Goal: Information Seeking & Learning: Check status

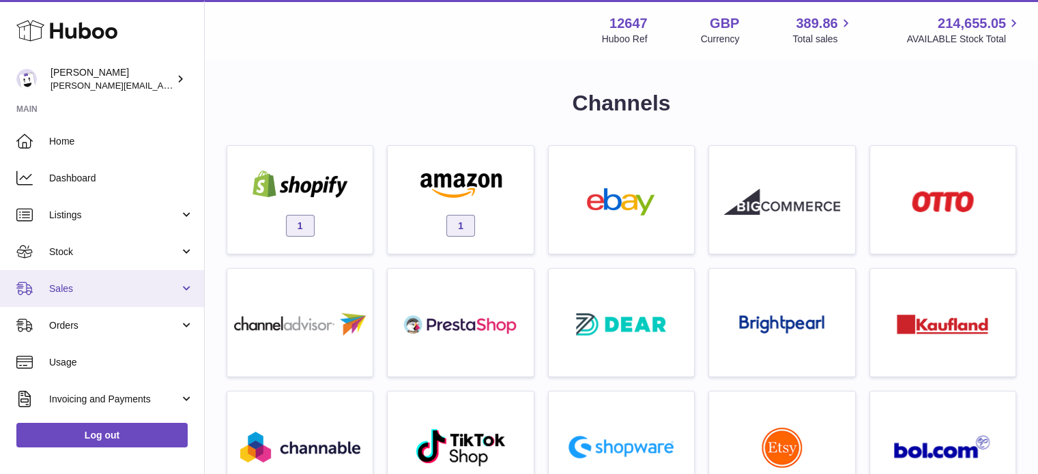
click at [102, 274] on link "Sales" at bounding box center [102, 288] width 204 height 37
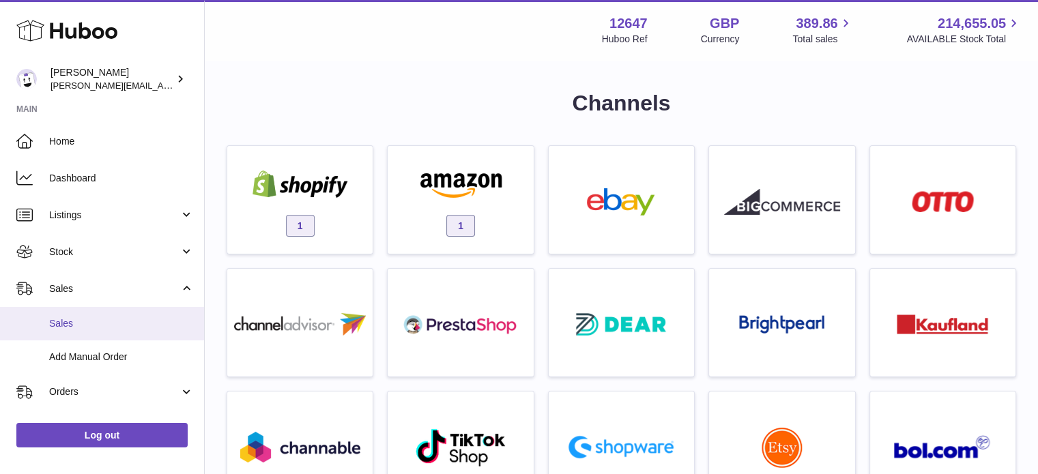
click at [74, 310] on link "Sales" at bounding box center [102, 323] width 204 height 33
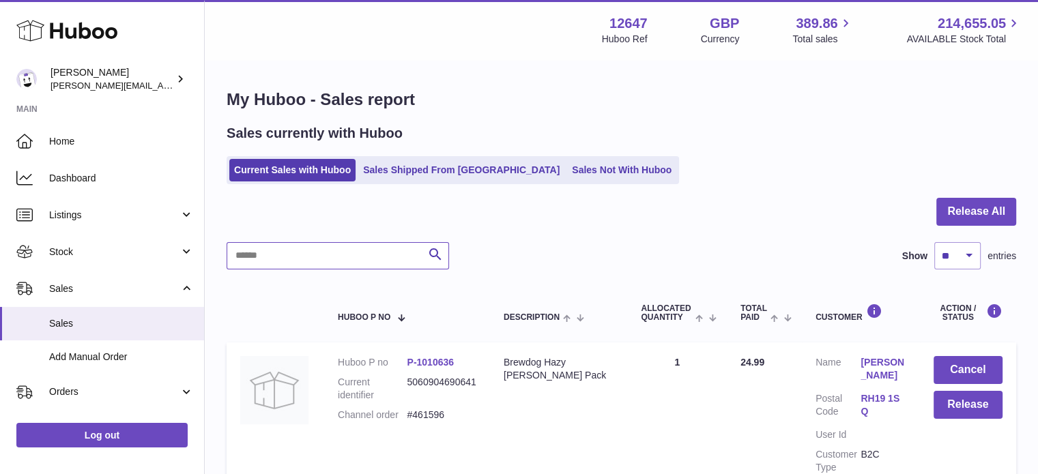
click at [300, 263] on input "text" at bounding box center [338, 255] width 222 height 27
type input "*******"
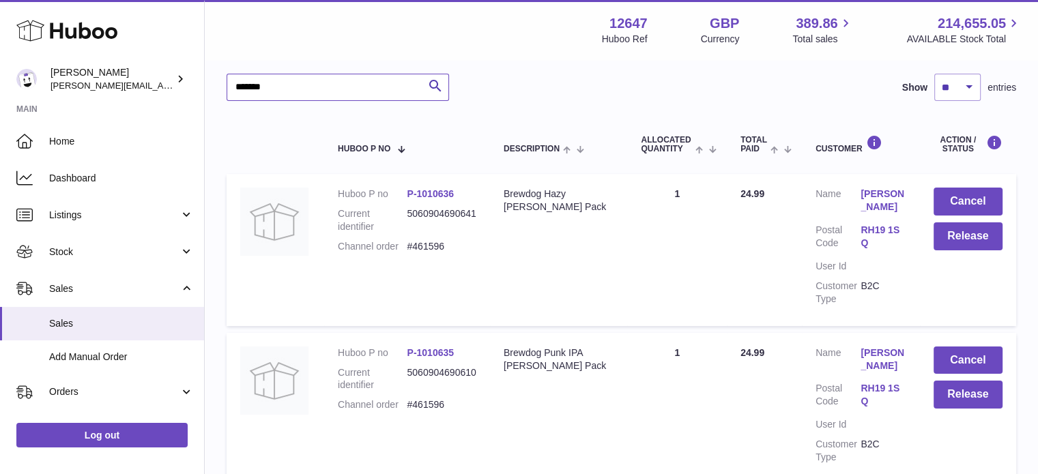
scroll to position [156, 0]
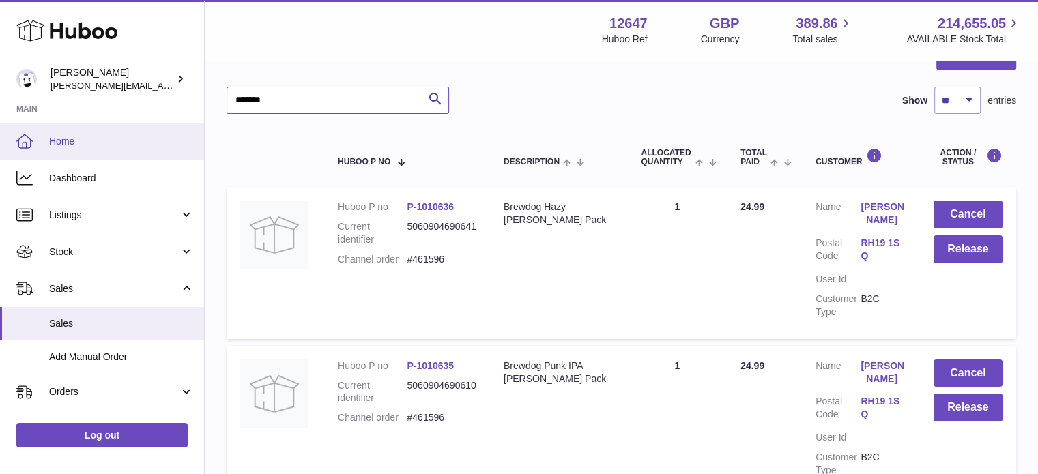
drag, startPoint x: 298, startPoint y: 98, endPoint x: 110, endPoint y: 128, distance: 190.0
click at [111, 128] on div "Huboo Pinter peter@pinter.co.uk Main Home Dashboard Listings Not with Huboo Lis…" at bounding box center [519, 228] width 1038 height 768
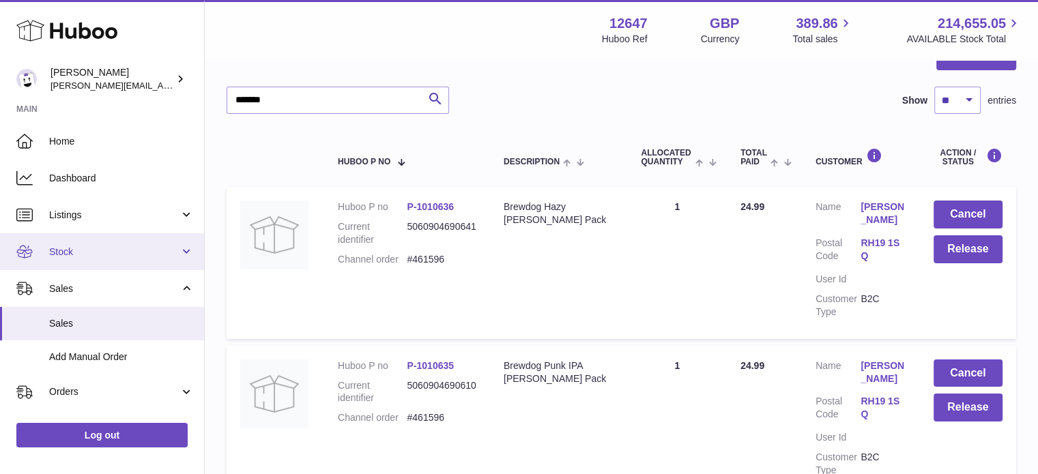
click at [98, 251] on span "Stock" at bounding box center [114, 252] width 130 height 13
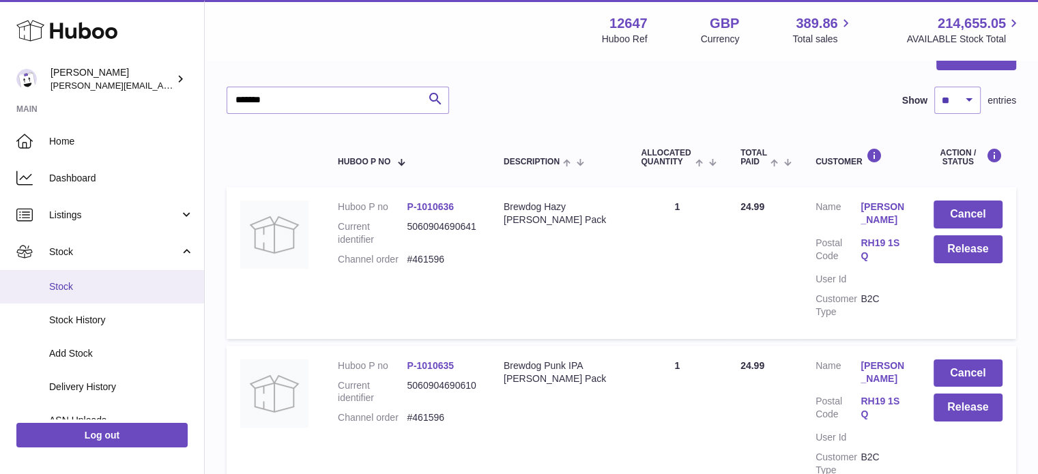
click at [98, 278] on link "Stock" at bounding box center [102, 286] width 204 height 33
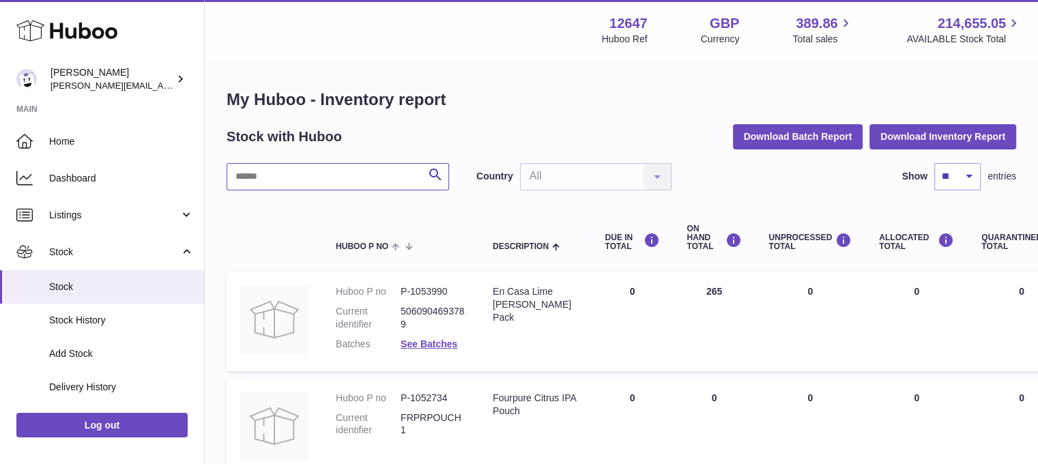
click at [347, 180] on input "text" at bounding box center [338, 176] width 222 height 27
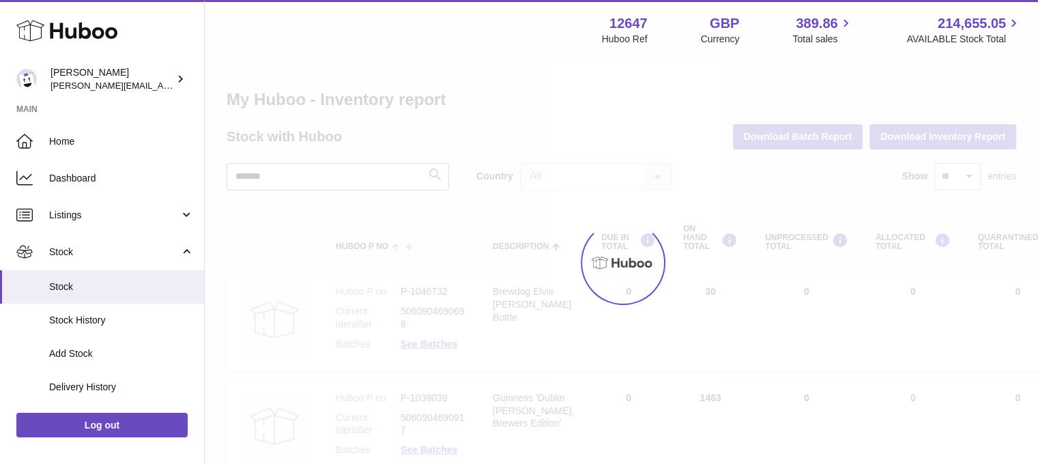
type input "*******"
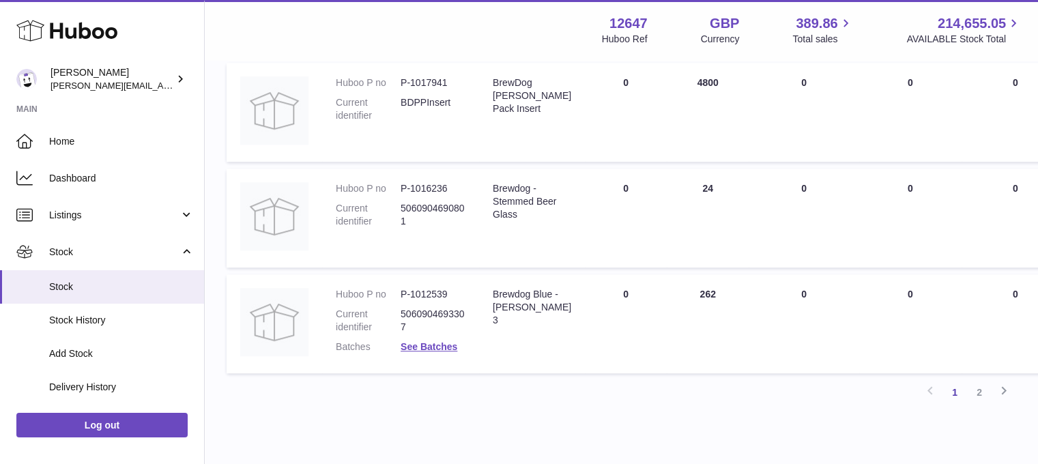
scroll to position [955, 0]
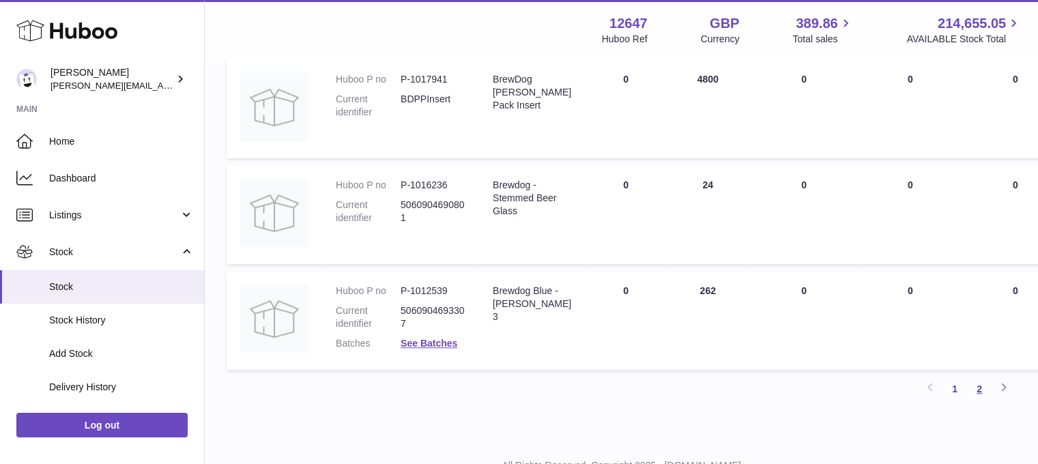
click at [982, 380] on link "2" at bounding box center [979, 389] width 25 height 25
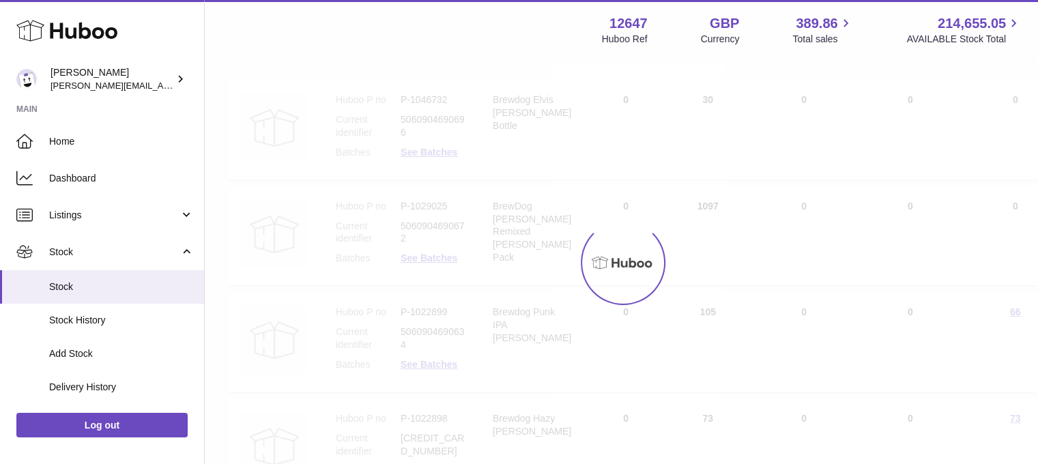
scroll to position [61, 0]
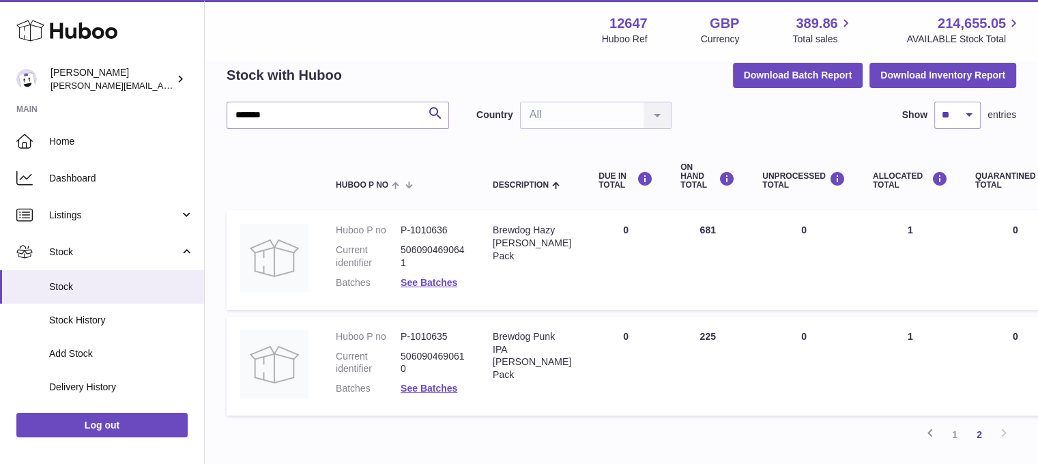
click at [695, 337] on td "ON HAND Total 225" at bounding box center [708, 367] width 82 height 100
click at [704, 235] on td "ON HAND Total 681" at bounding box center [708, 260] width 82 height 100
drag, startPoint x: 955, startPoint y: 432, endPoint x: 883, endPoint y: 388, distance: 83.9
click at [954, 432] on link "1" at bounding box center [954, 434] width 25 height 25
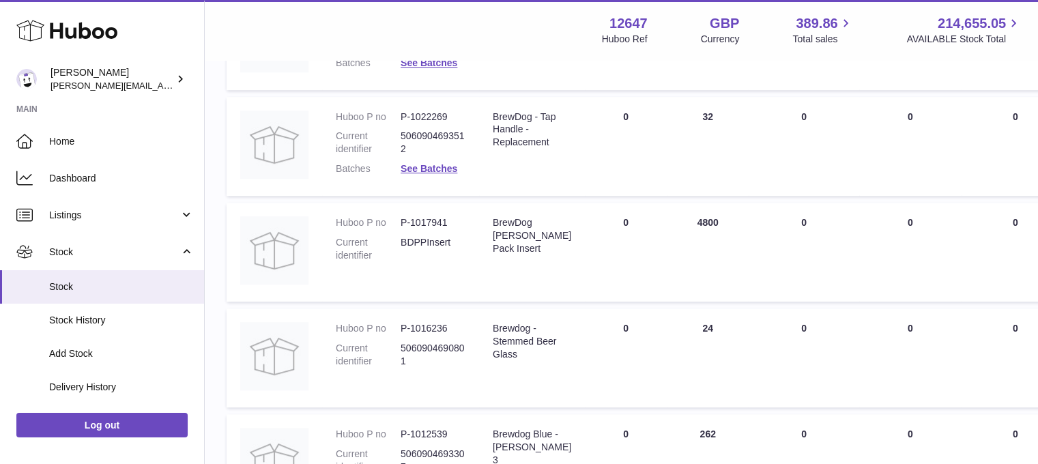
scroll to position [949, 0]
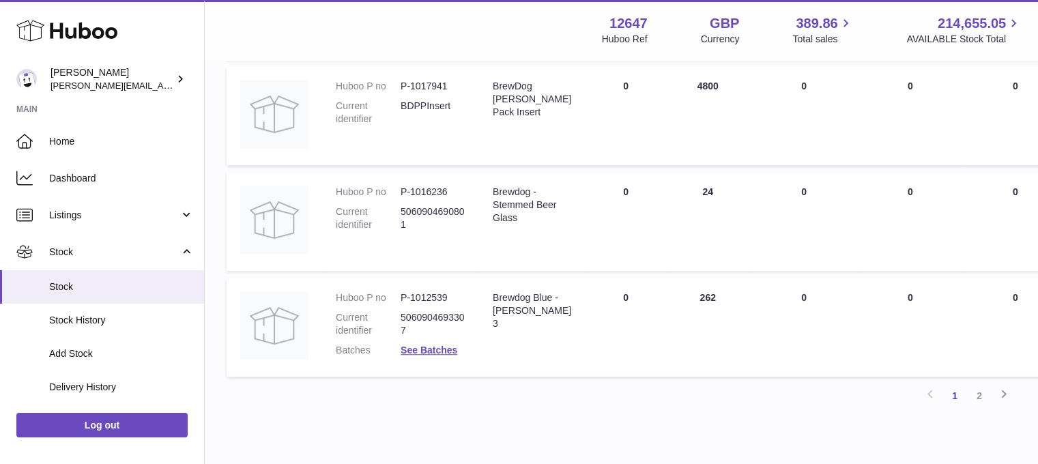
click at [711, 293] on td "ON HAND Total 262" at bounding box center [708, 328] width 82 height 100
click at [712, 293] on td "ON HAND Total 262" at bounding box center [708, 328] width 82 height 100
click at [701, 294] on td "ON HAND Total 262" at bounding box center [708, 328] width 82 height 100
